Goal: Information Seeking & Learning: Learn about a topic

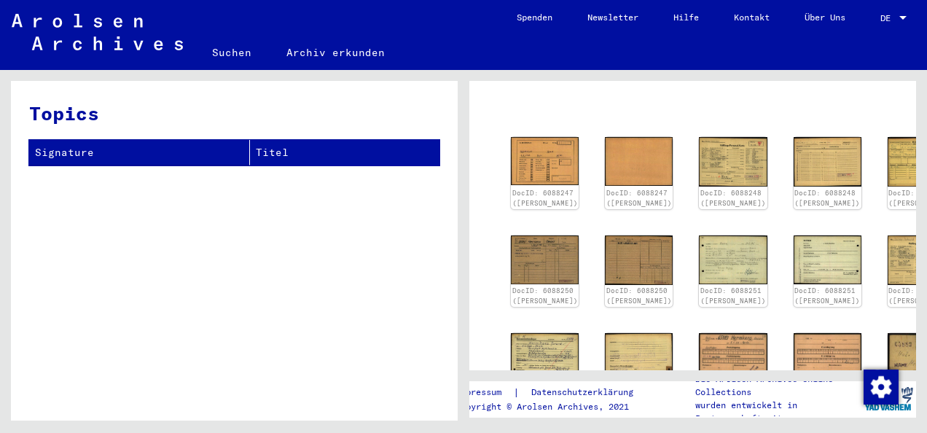
scroll to position [73, 0]
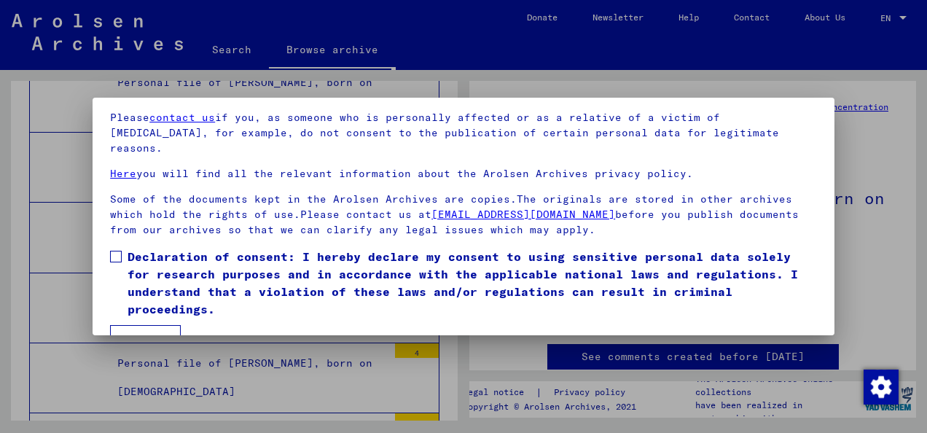
scroll to position [116, 0]
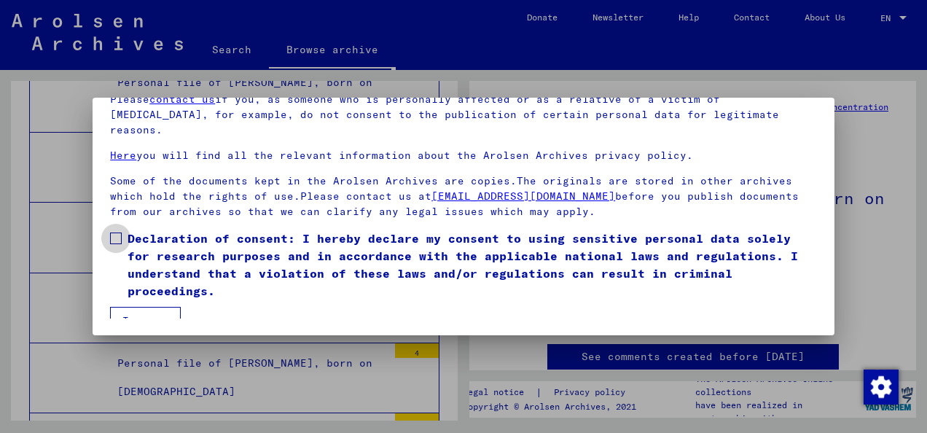
drag, startPoint x: 114, startPoint y: 221, endPoint x: 119, endPoint y: 253, distance: 32.5
click at [114, 232] on span at bounding box center [116, 238] width 12 height 12
click at [138, 308] on button "I agree" at bounding box center [145, 321] width 71 height 28
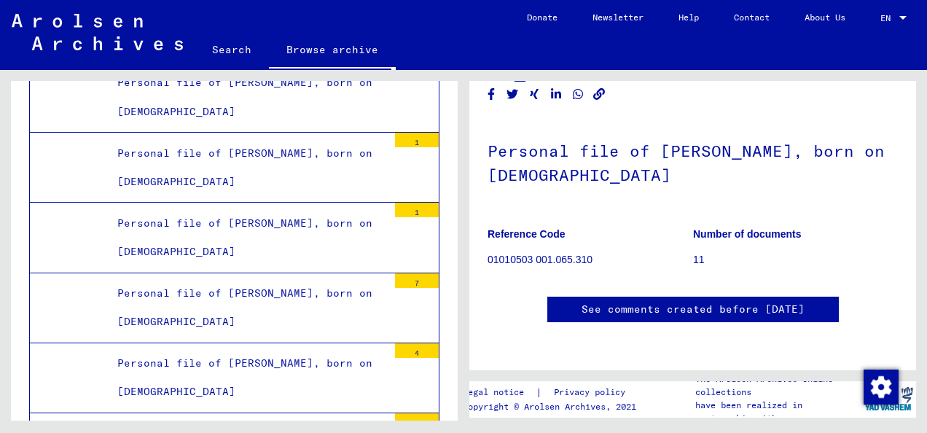
scroll to position [0, 0]
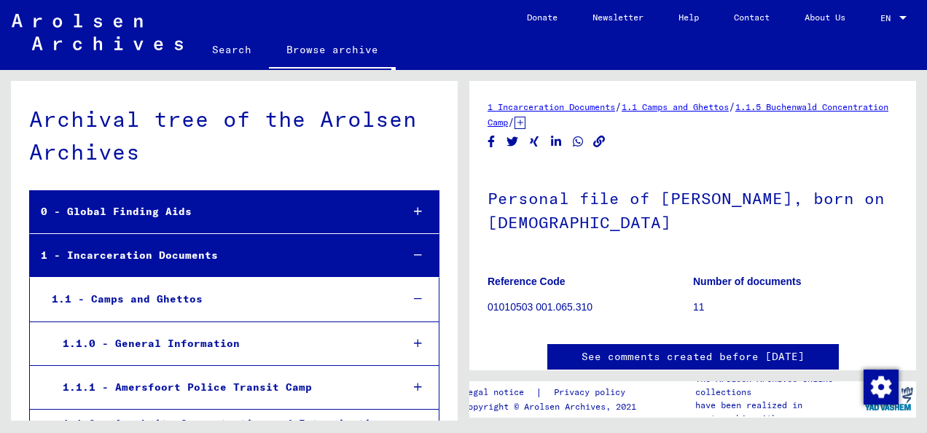
click at [104, 204] on div "0 - Global Finding Aids" at bounding box center [210, 211] width 360 height 28
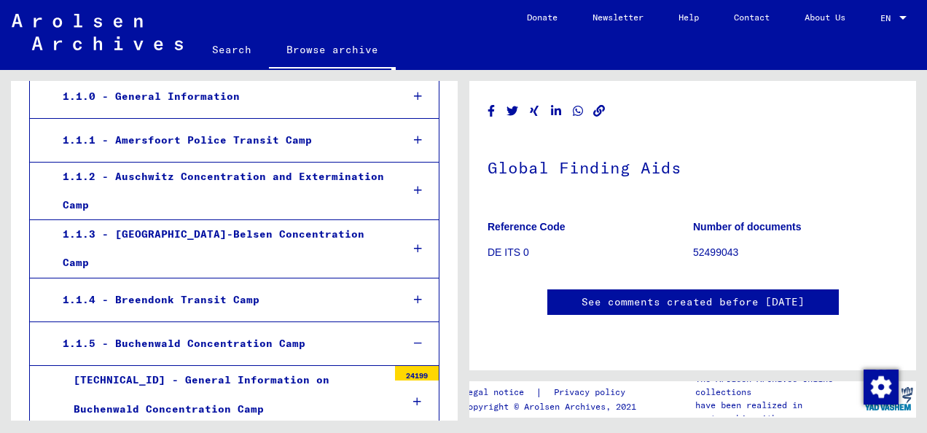
scroll to position [510, 0]
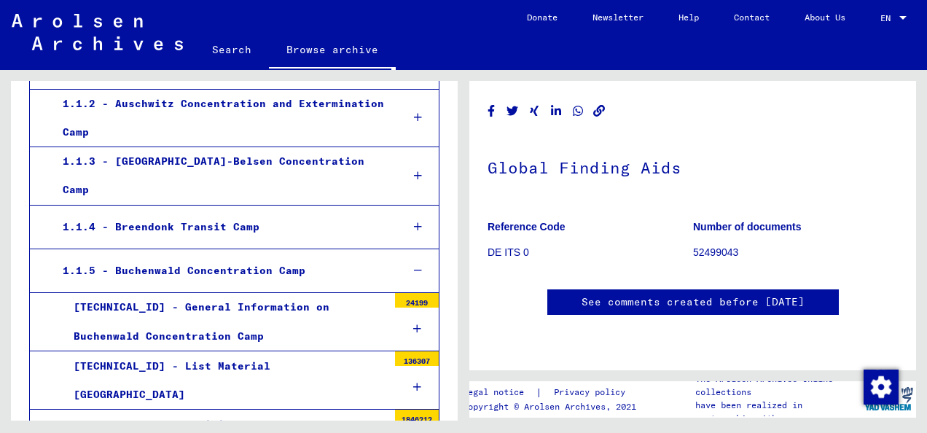
click at [214, 256] on div "1.1.5 - Buchenwald Concentration Camp" at bounding box center [221, 270] width 338 height 28
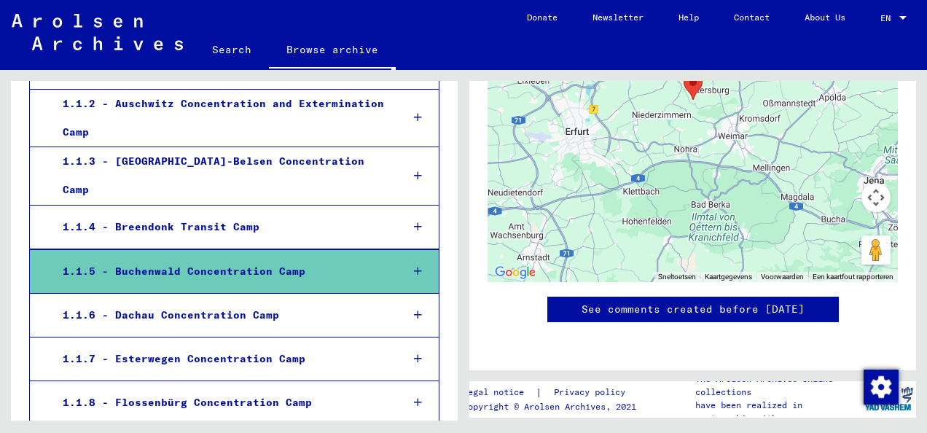
scroll to position [1873, 0]
click at [406, 250] on div at bounding box center [418, 271] width 42 height 43
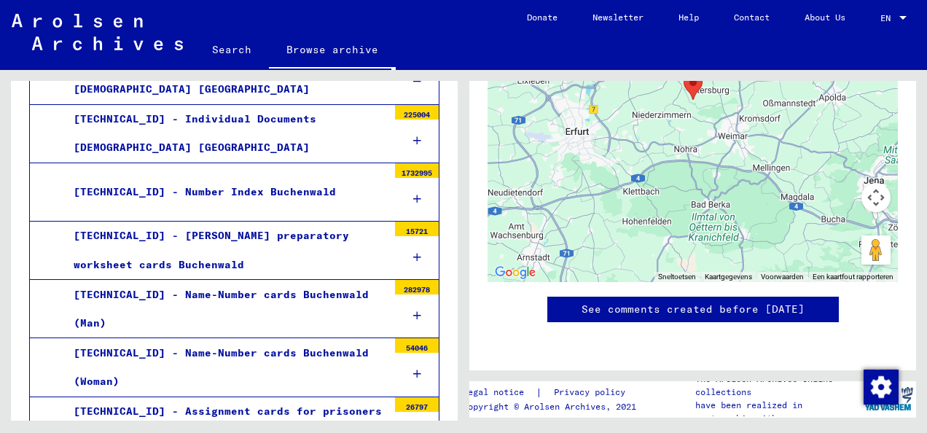
scroll to position [946, 0]
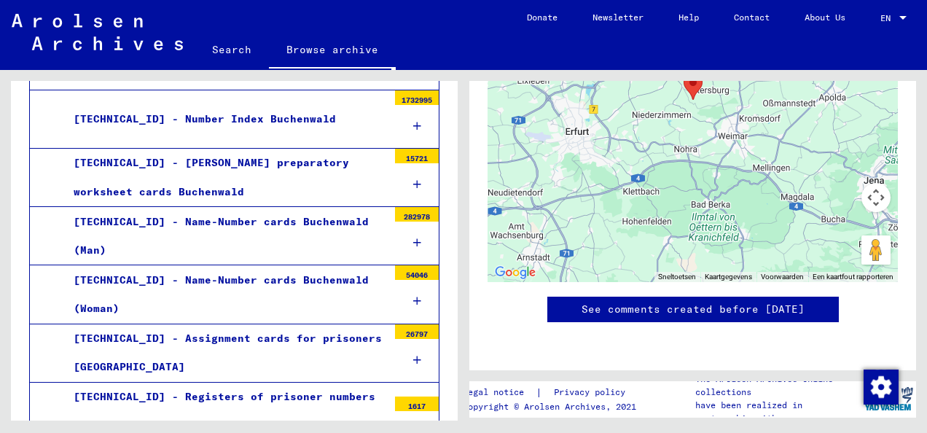
click at [413, 238] on icon at bounding box center [417, 243] width 8 height 10
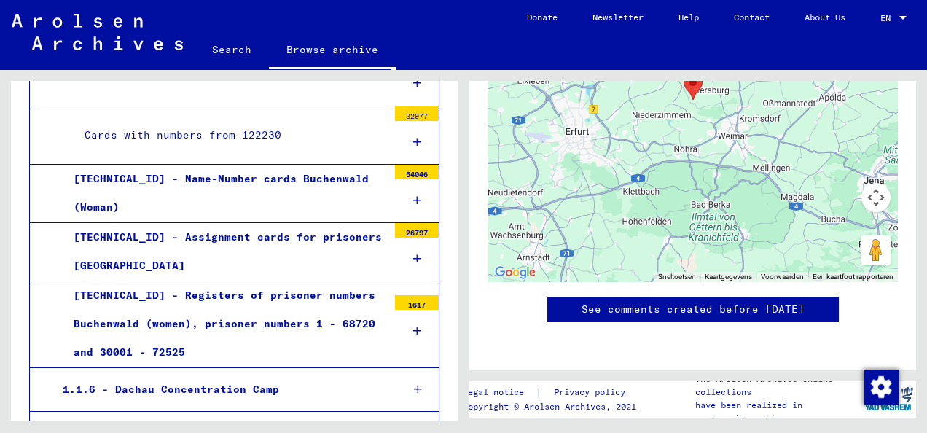
scroll to position [1091, 0]
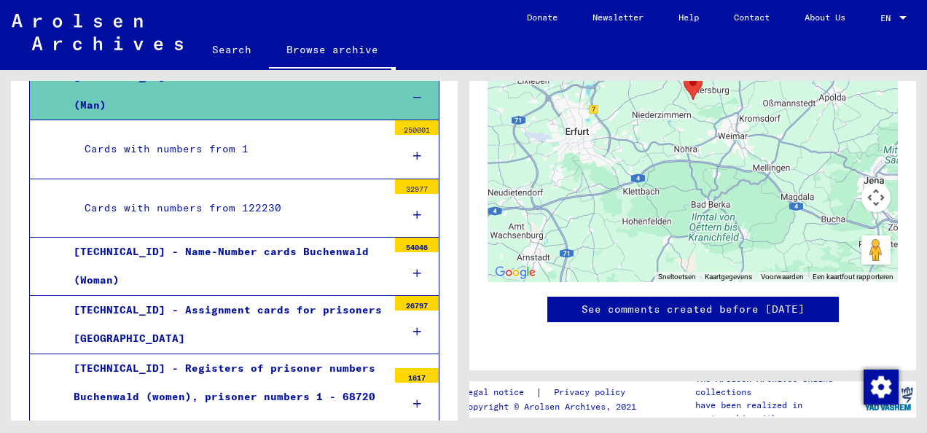
click at [413, 268] on icon at bounding box center [417, 273] width 8 height 10
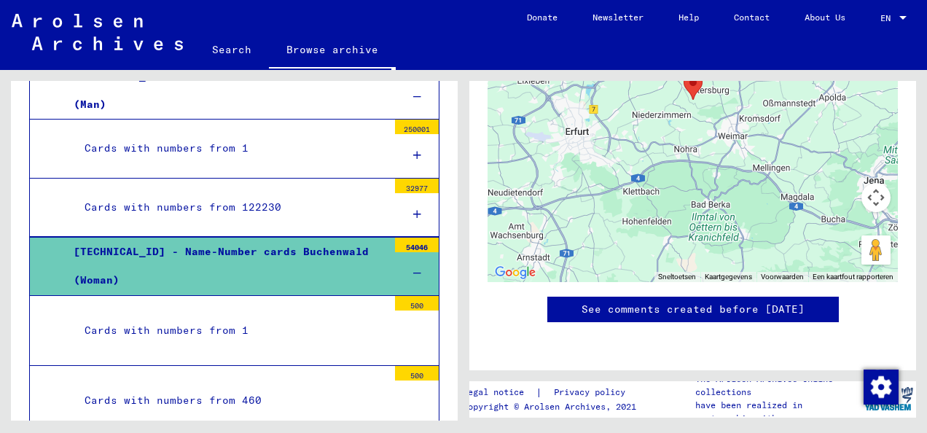
scroll to position [1164, 0]
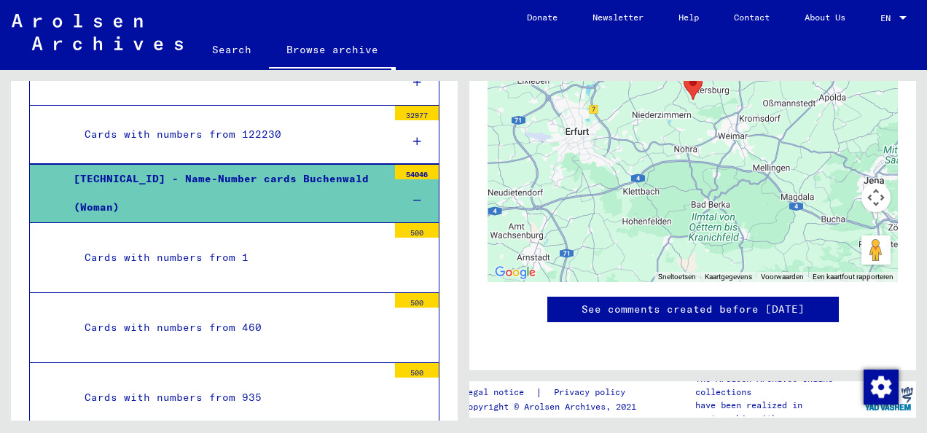
click at [214, 243] on div "Cards with numbers from 1" at bounding box center [231, 257] width 314 height 28
